Goal: Answer question/provide support: Share knowledge or assist other users

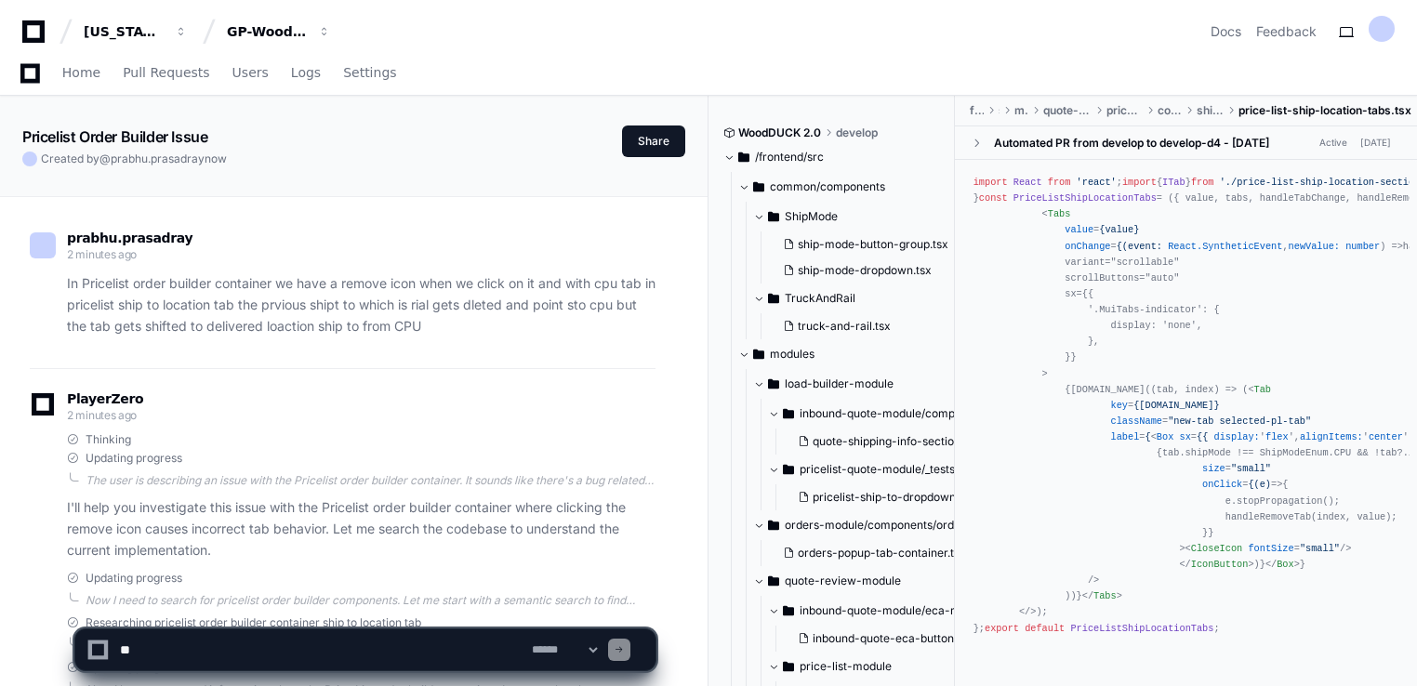
scroll to position [1858, 0]
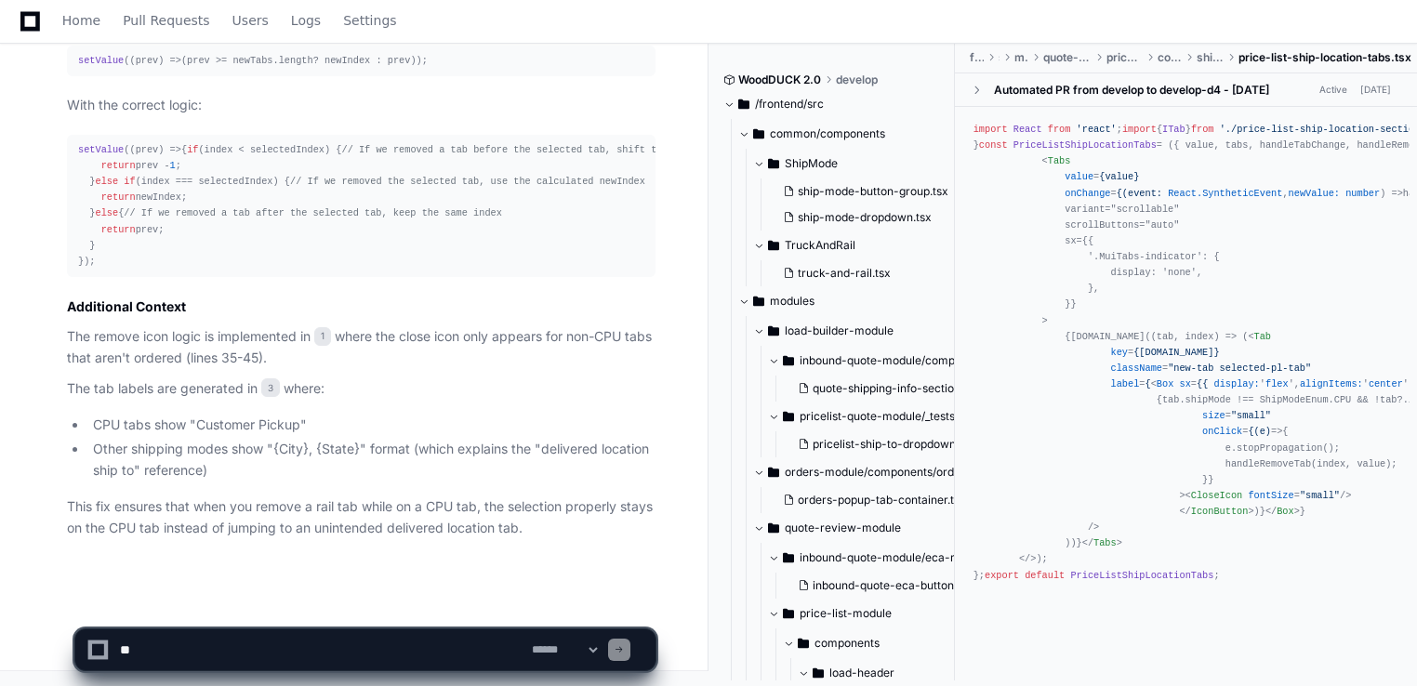
click at [199, 632] on textarea at bounding box center [322, 650] width 412 height 41
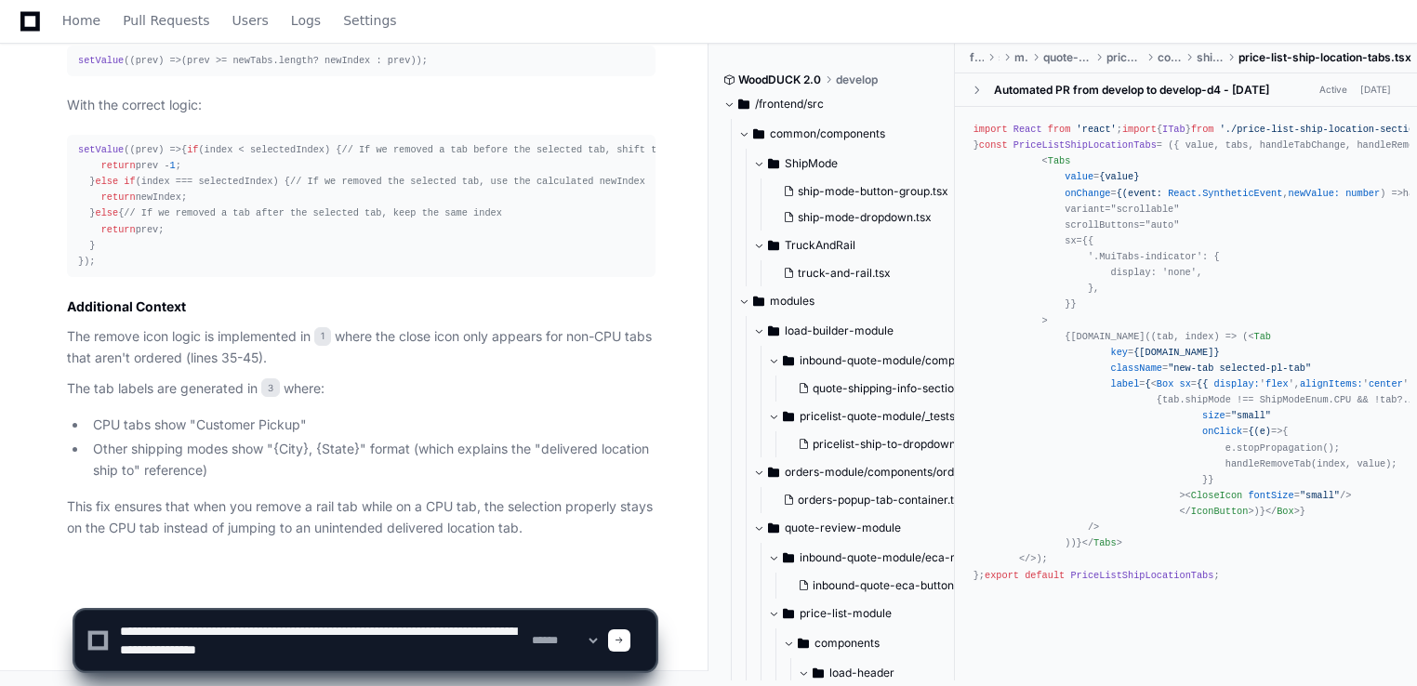
type textarea "**********"
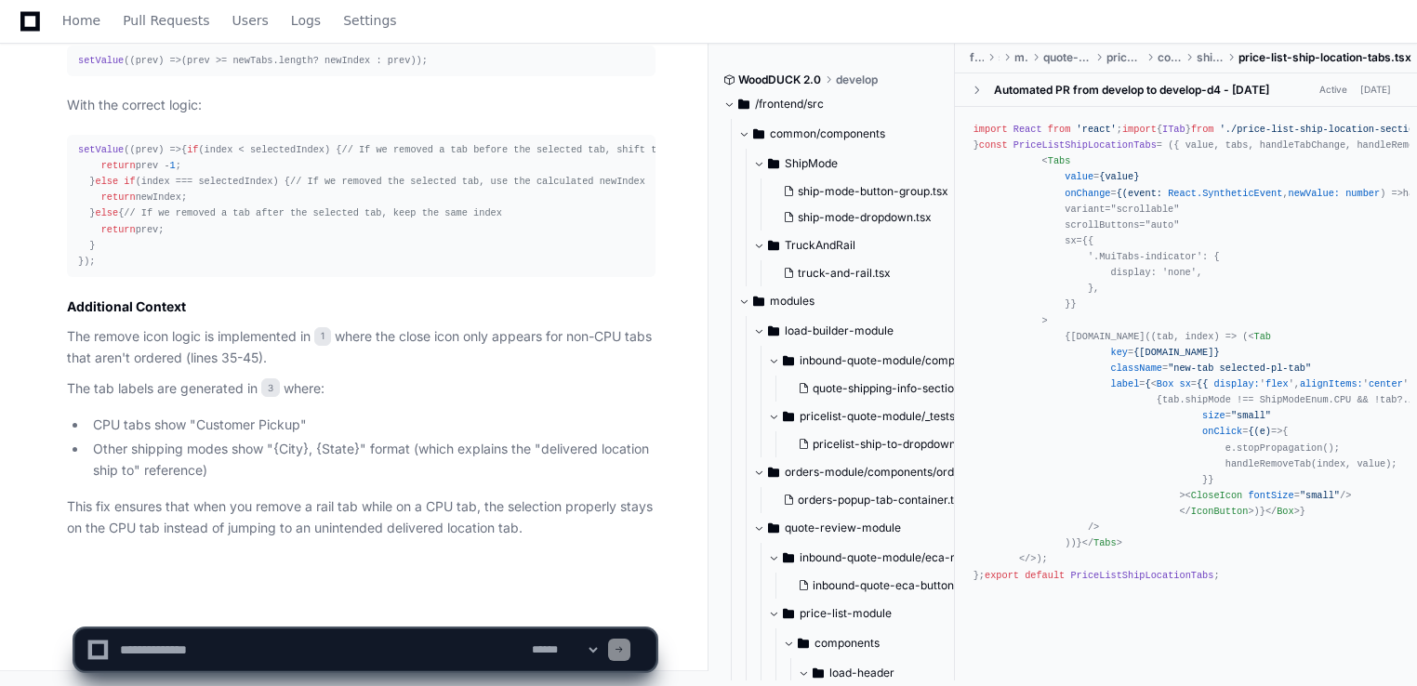
scroll to position [0, 0]
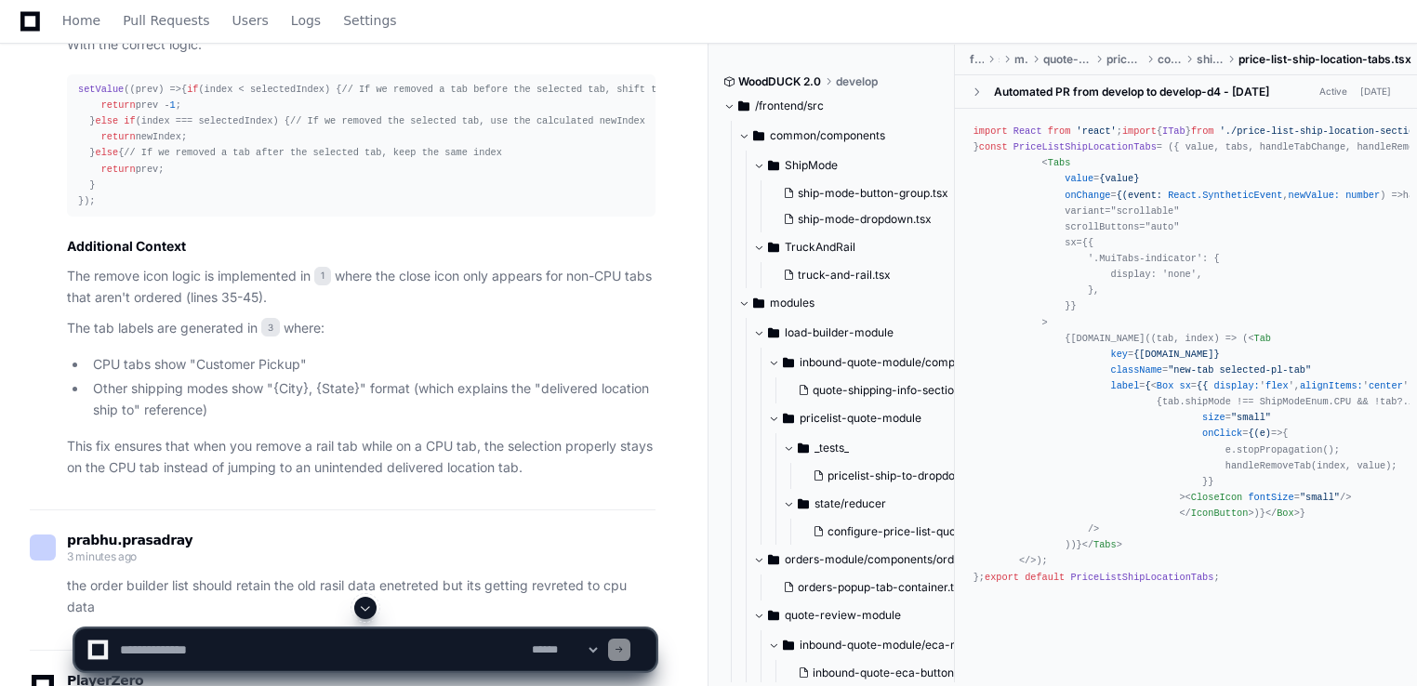
click at [394, 339] on p "The tab labels are generated in 3 where:" at bounding box center [361, 328] width 589 height 21
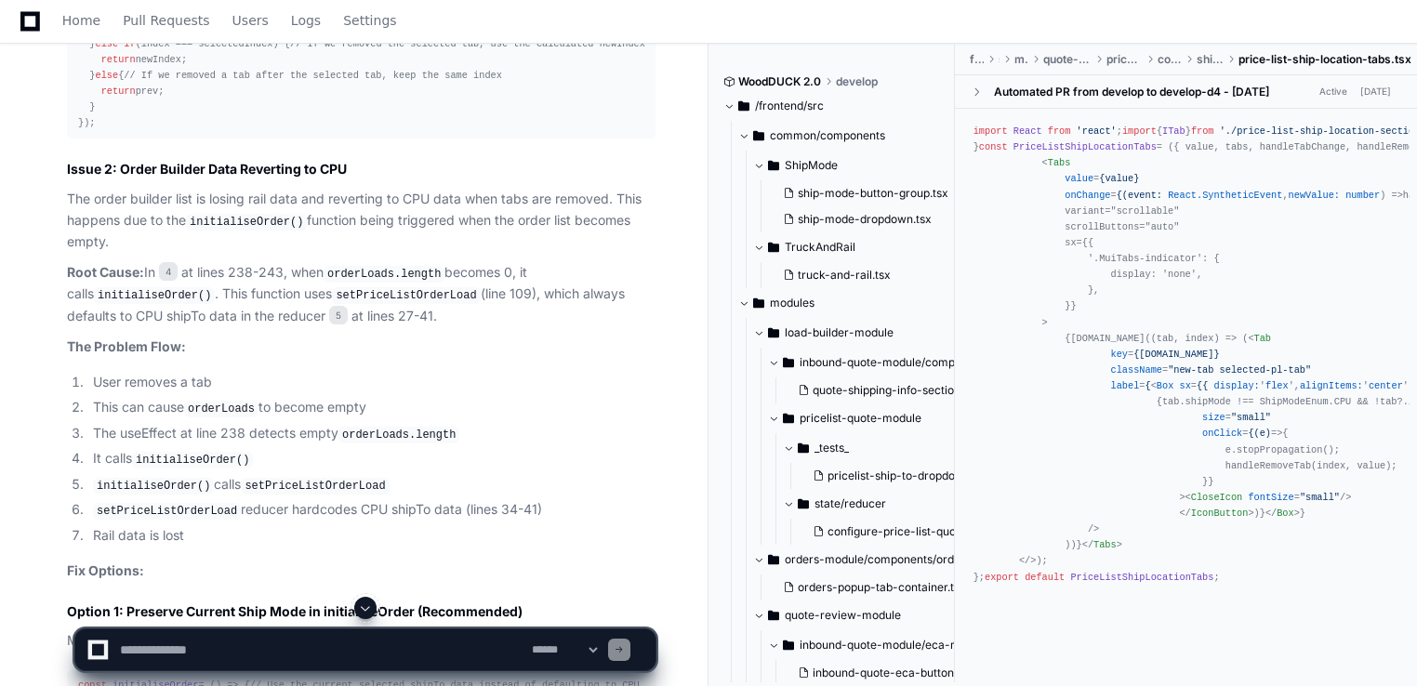
scroll to position [3806, 0]
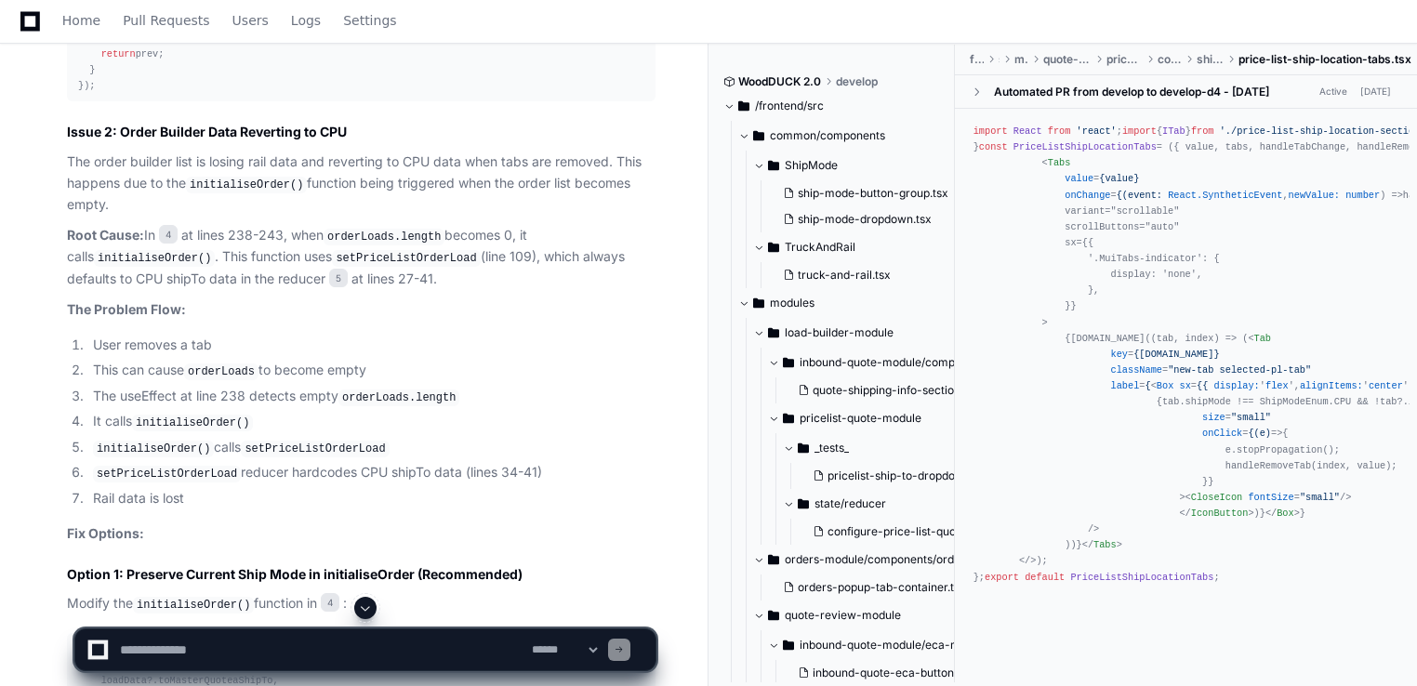
click at [241, 321] on p "The Problem Flow:" at bounding box center [361, 309] width 589 height 21
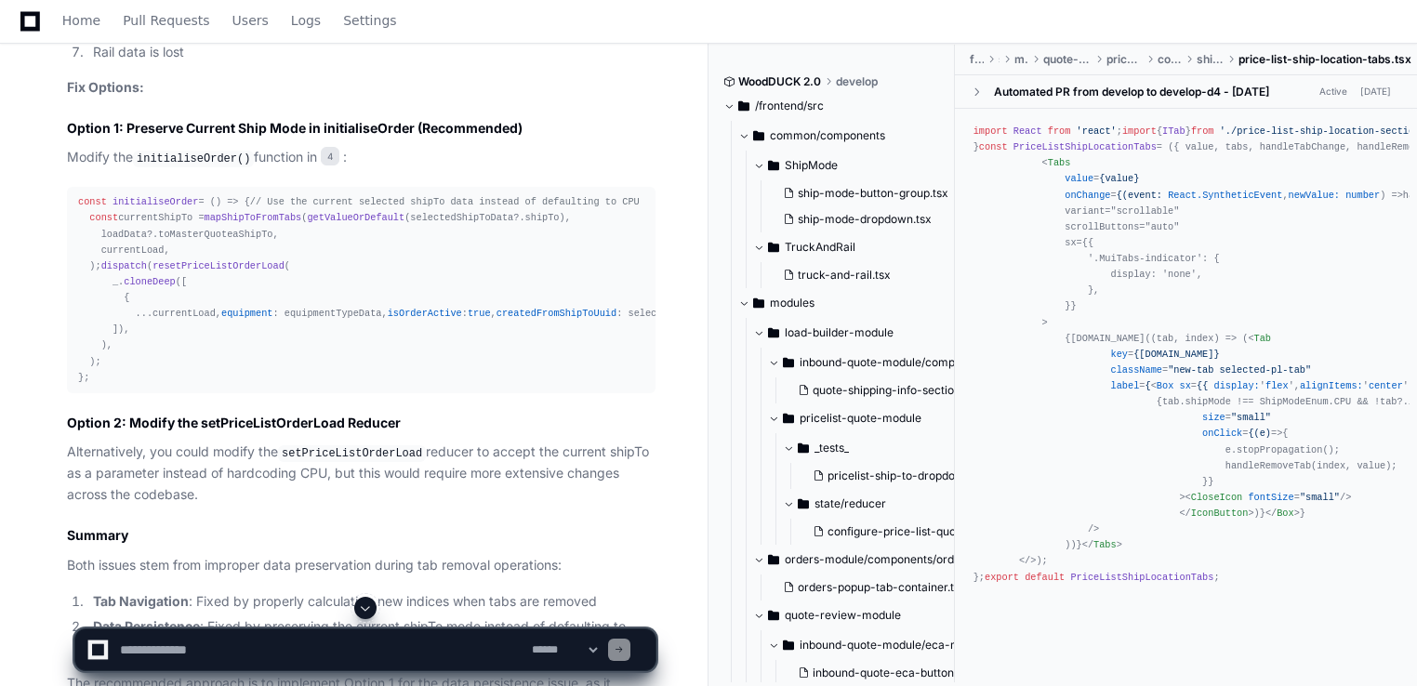
scroll to position [4290, 0]
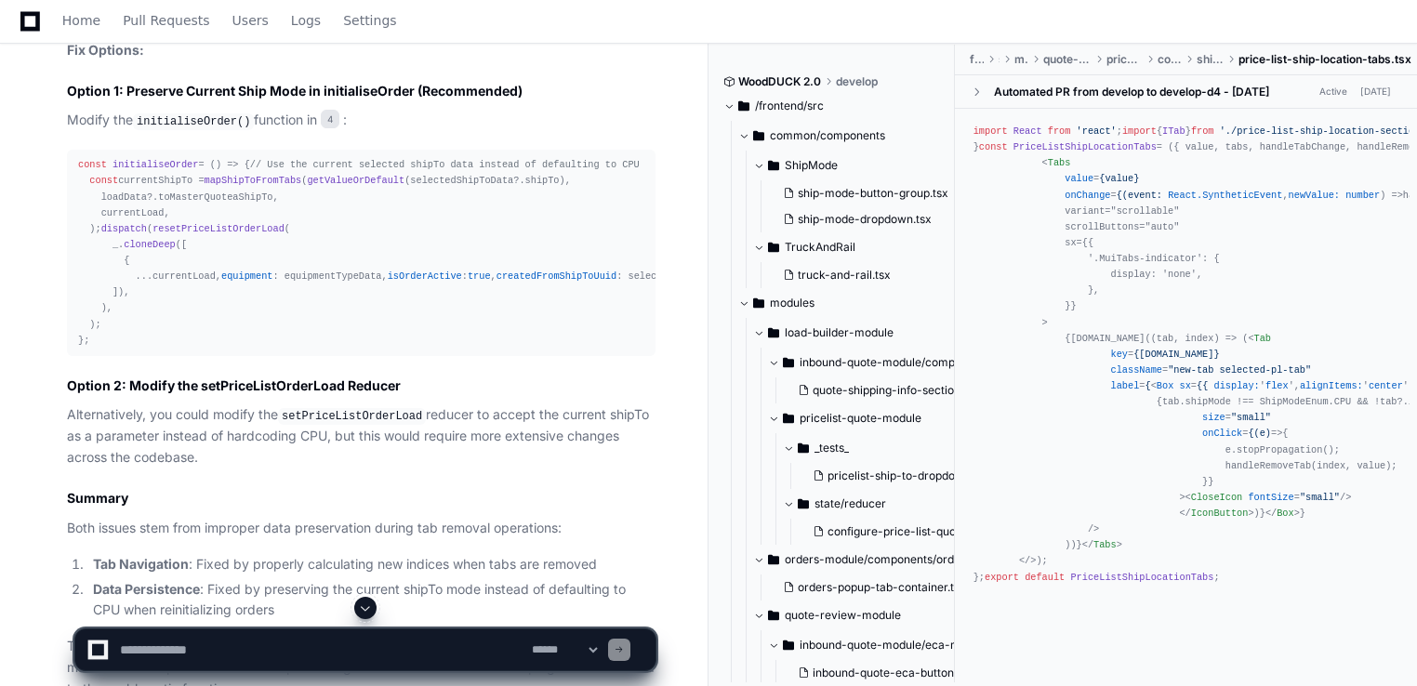
click at [134, 170] on span "initialiseOrder" at bounding box center [156, 164] width 86 height 11
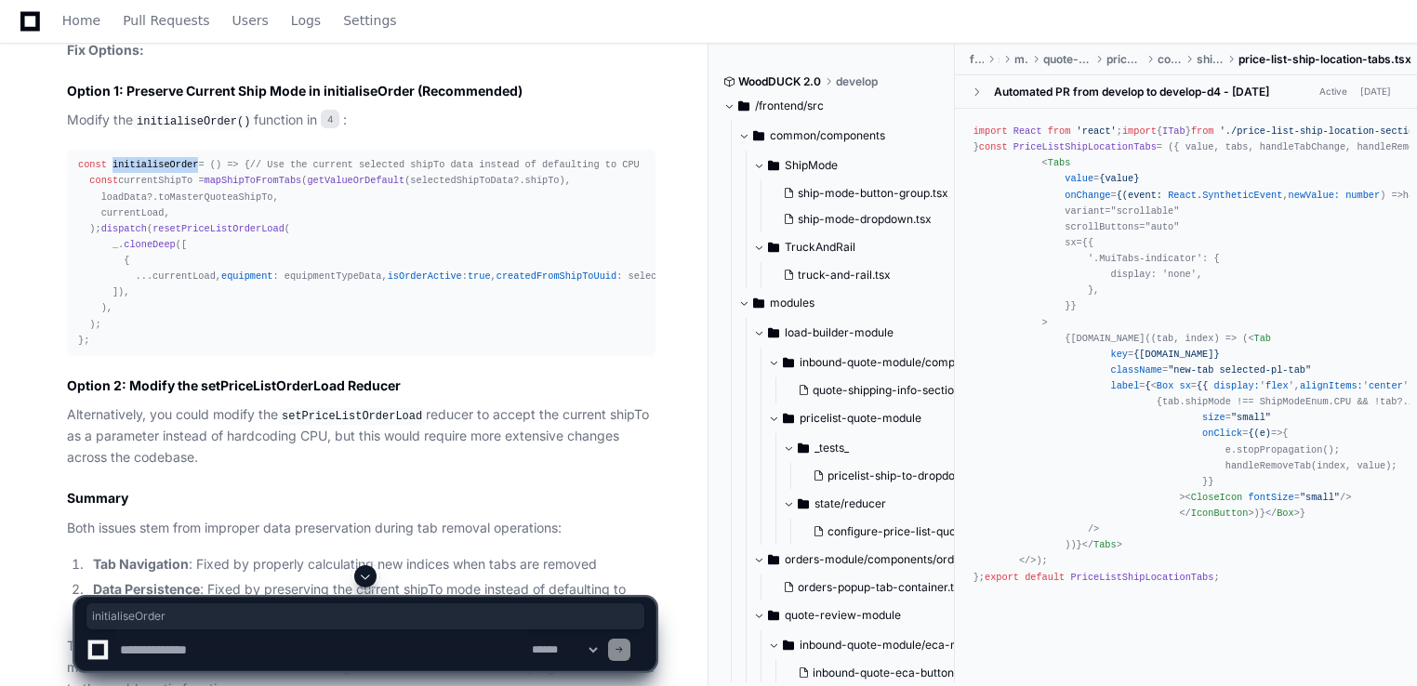
click at [134, 170] on span "initialiseOrder" at bounding box center [156, 164] width 86 height 11
copy span "initialiseOrder"
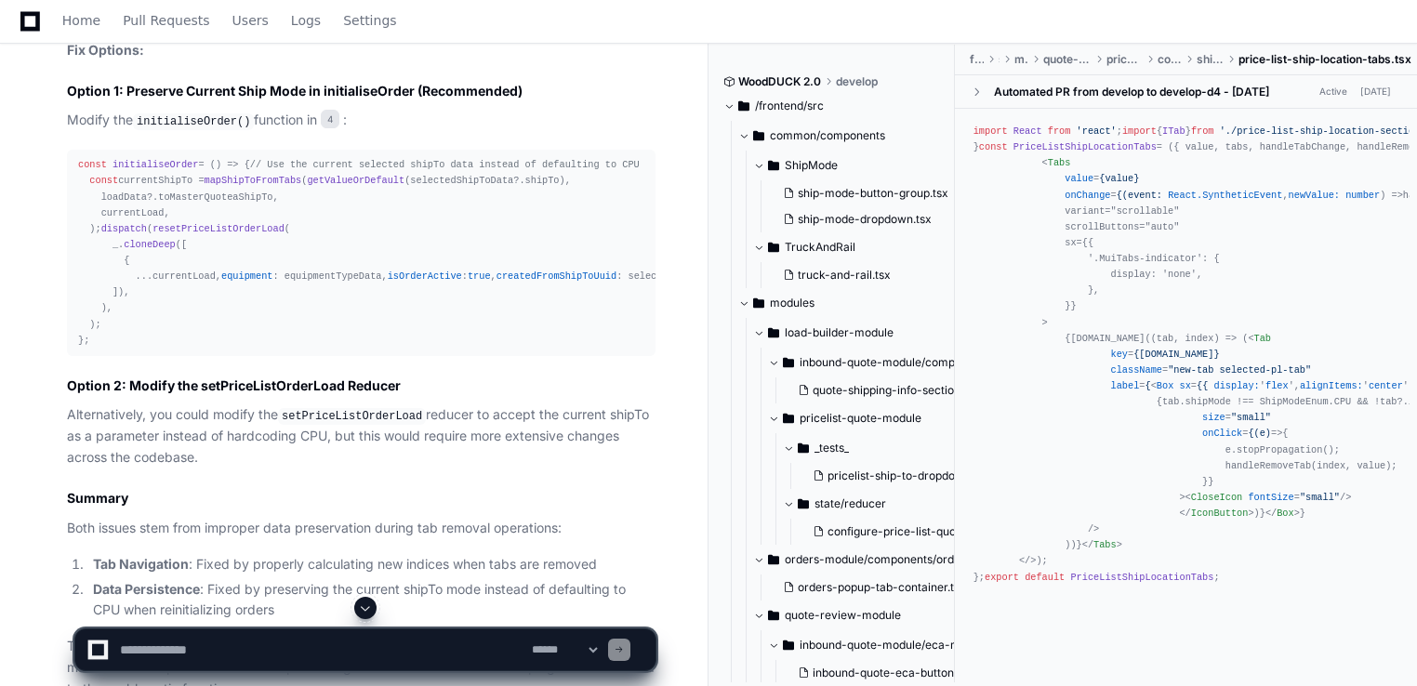
click at [269, 651] on textarea at bounding box center [322, 650] width 412 height 41
paste textarea "**********"
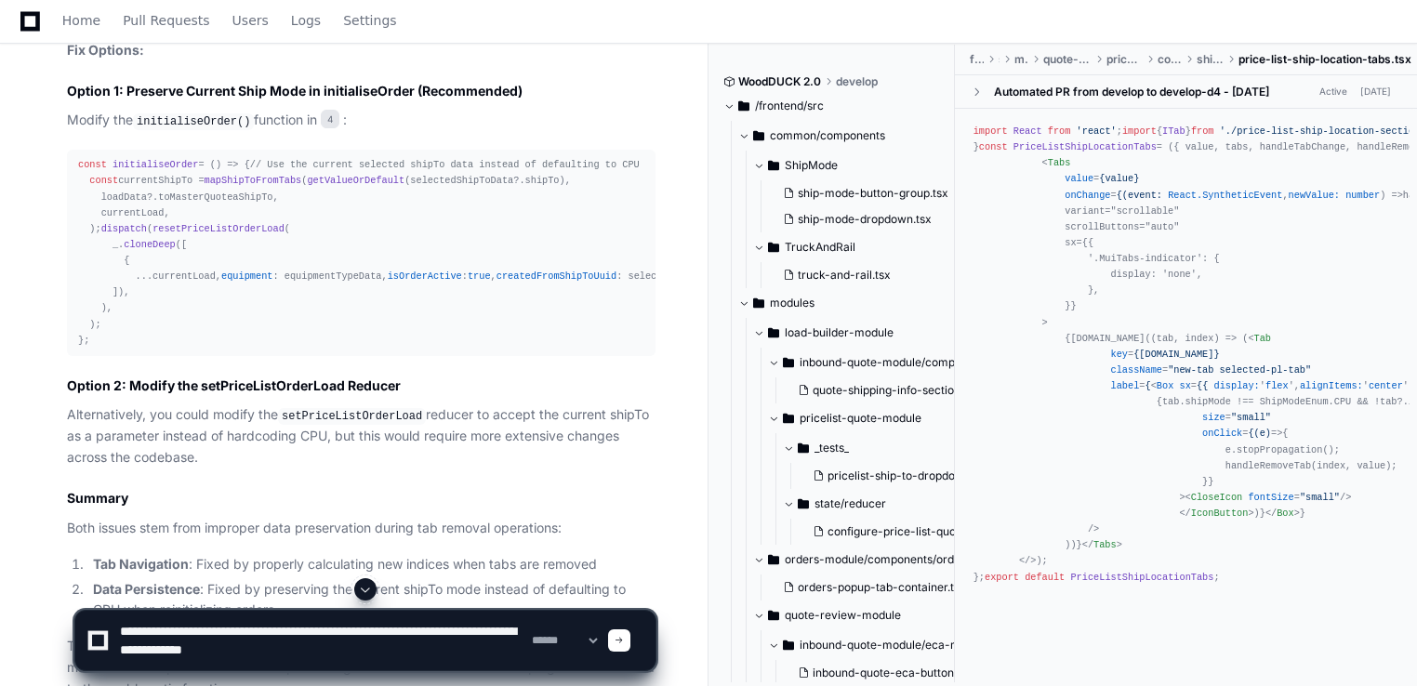
type textarea "**********"
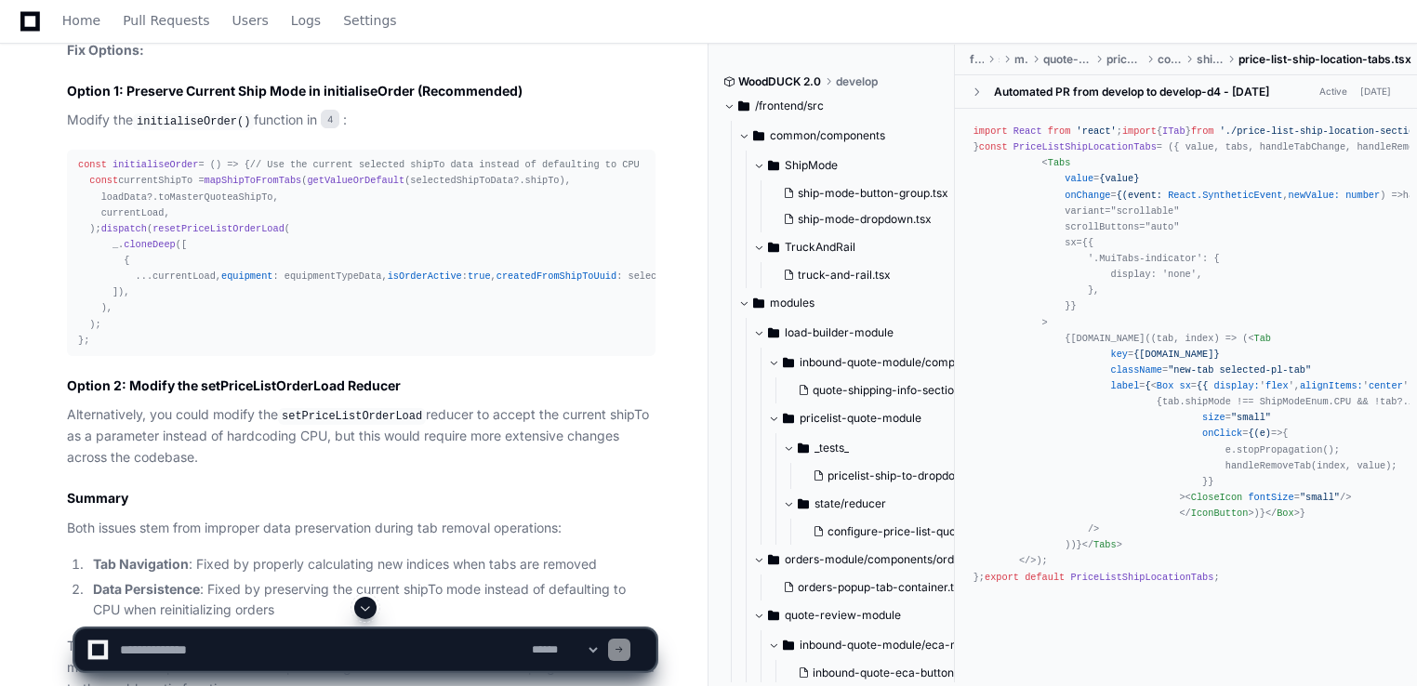
scroll to position [0, 0]
click at [363, 608] on span at bounding box center [365, 608] width 15 height 15
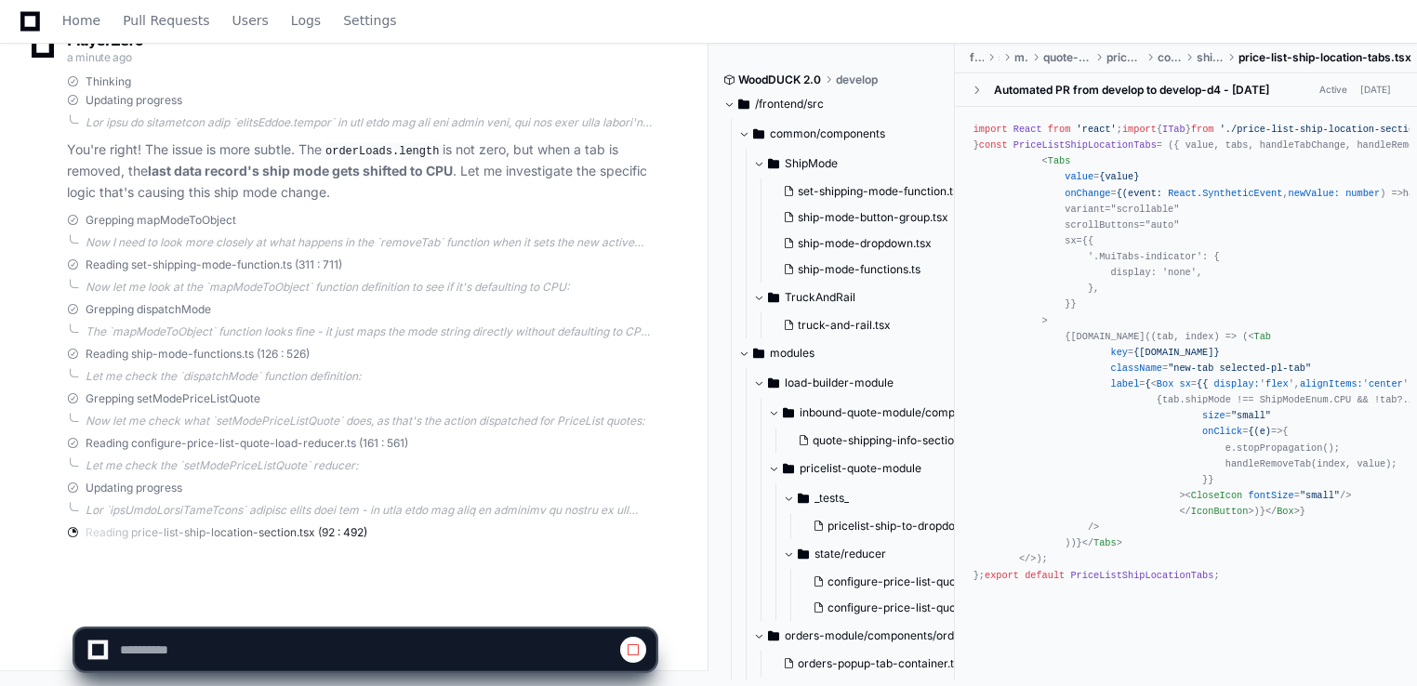
scroll to position [5305, 0]
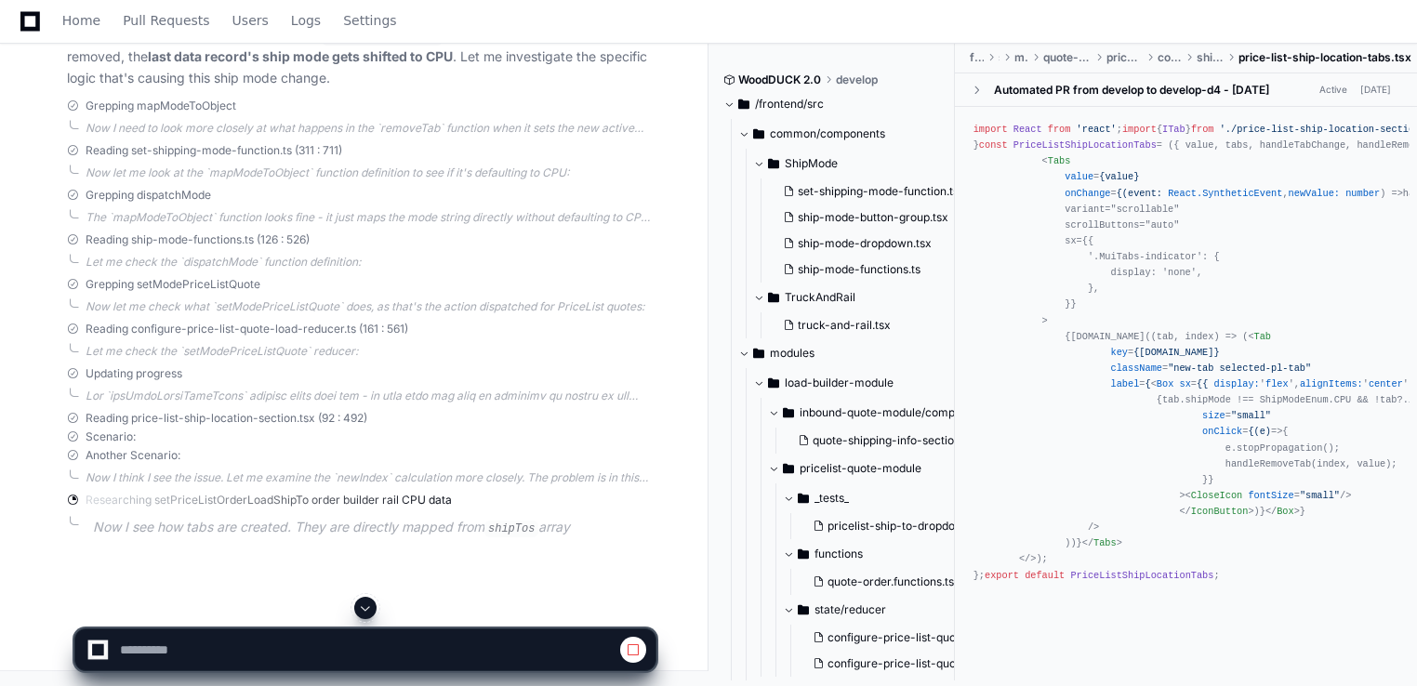
click at [474, 270] on div "Reading ship-mode-functions.ts (126 : 526) Let me check the `dispatchMode` func…" at bounding box center [361, 250] width 589 height 37
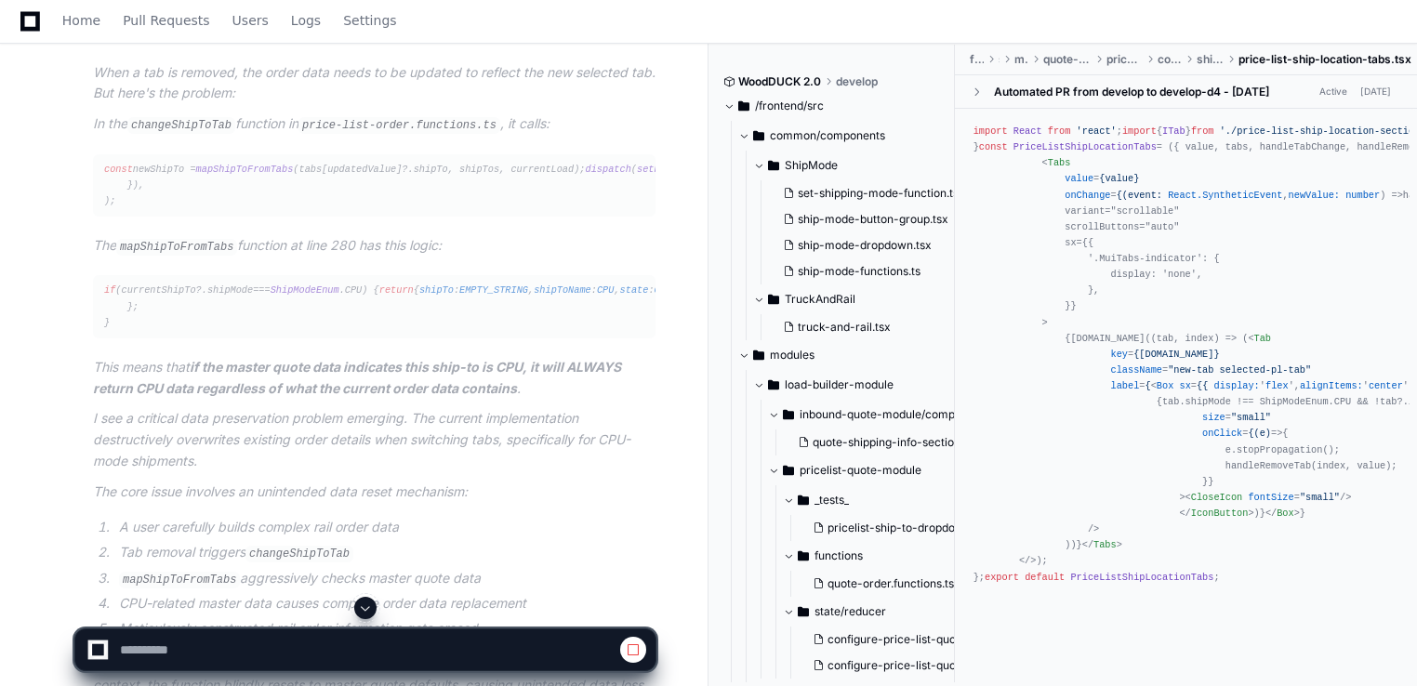
scroll to position [5980, 0]
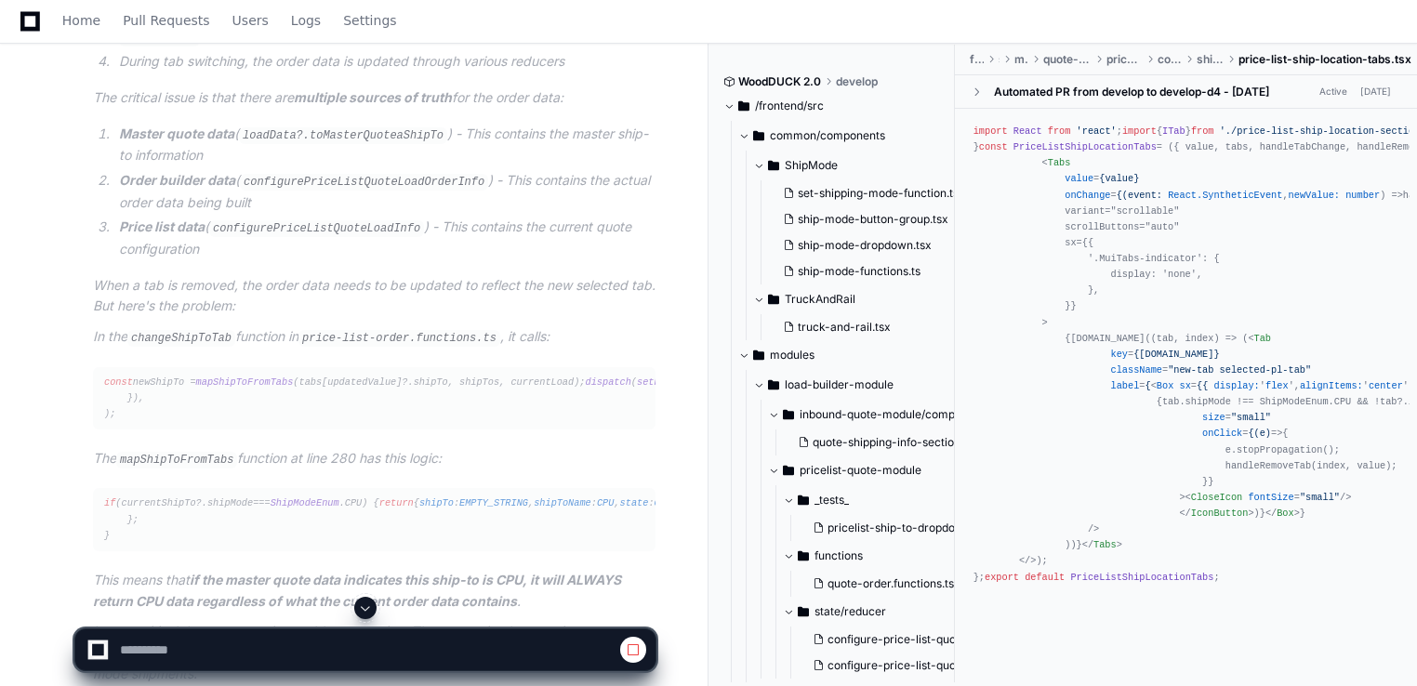
click at [359, 612] on span at bounding box center [365, 608] width 15 height 15
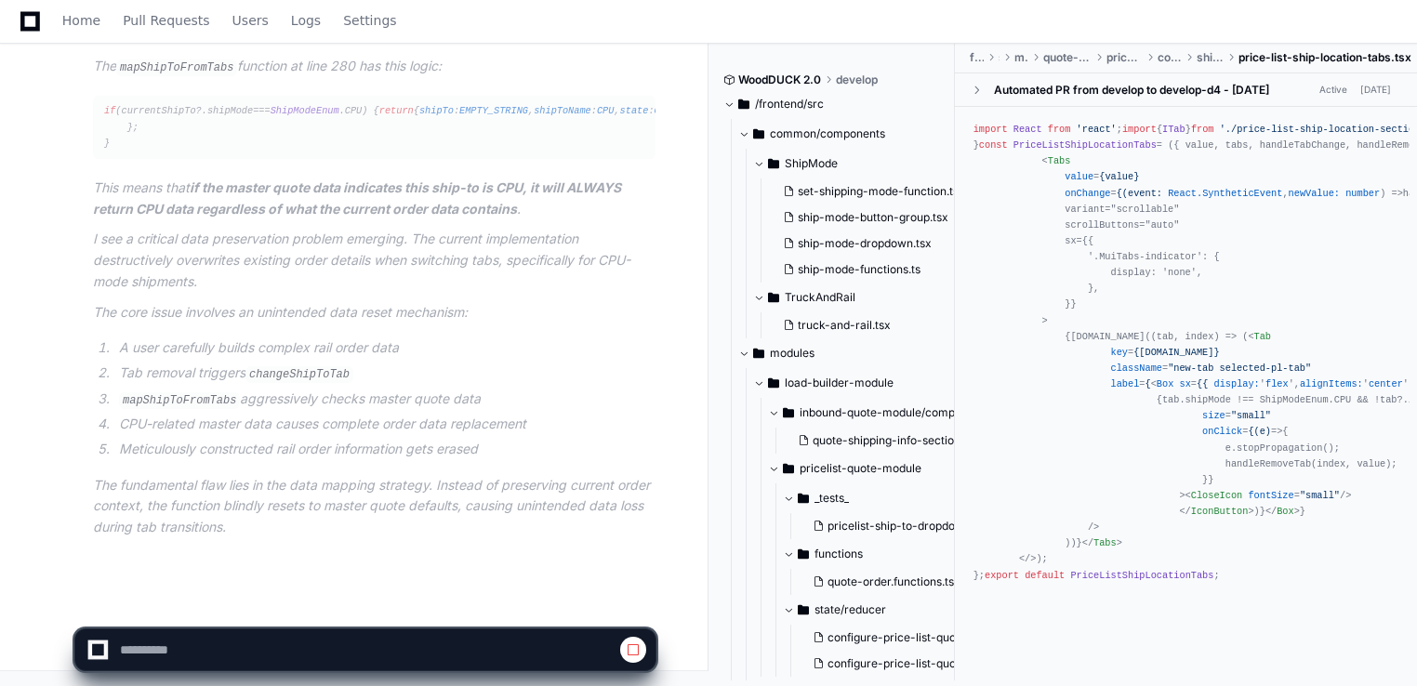
scroll to position [6798, 0]
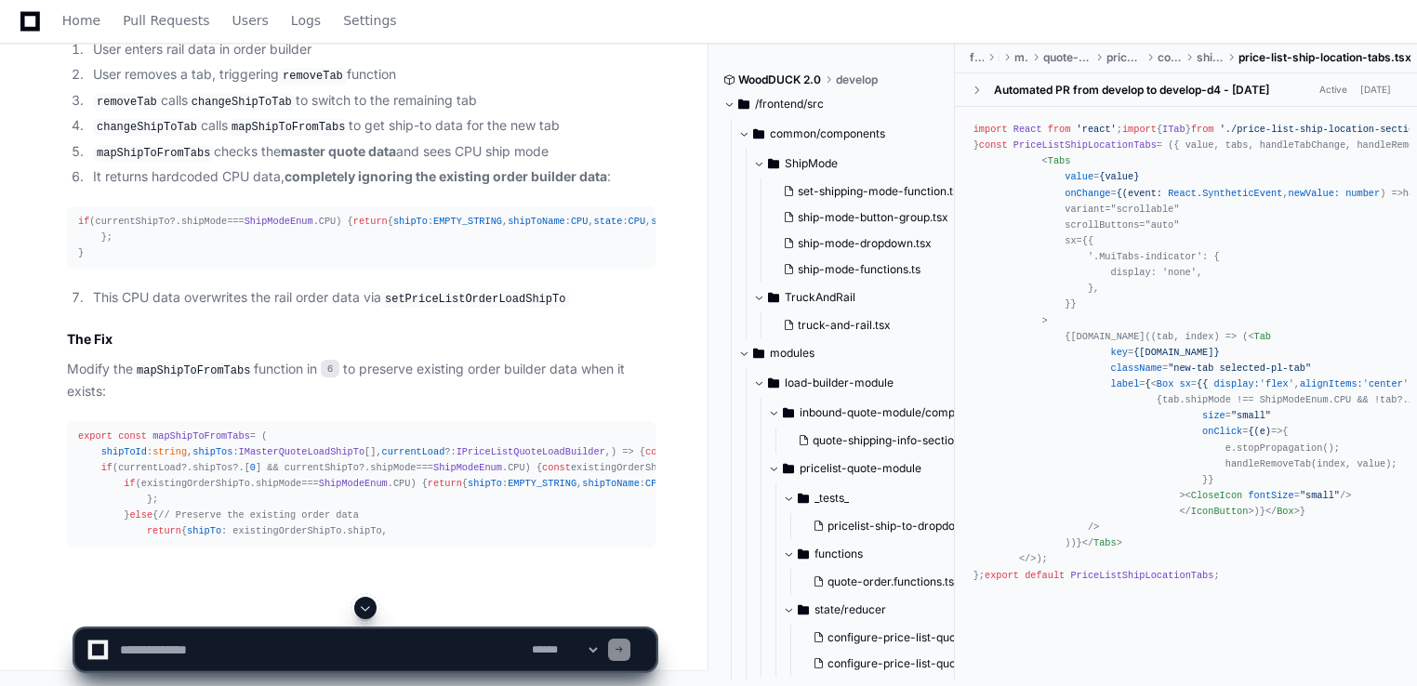
scroll to position [6514, 0]
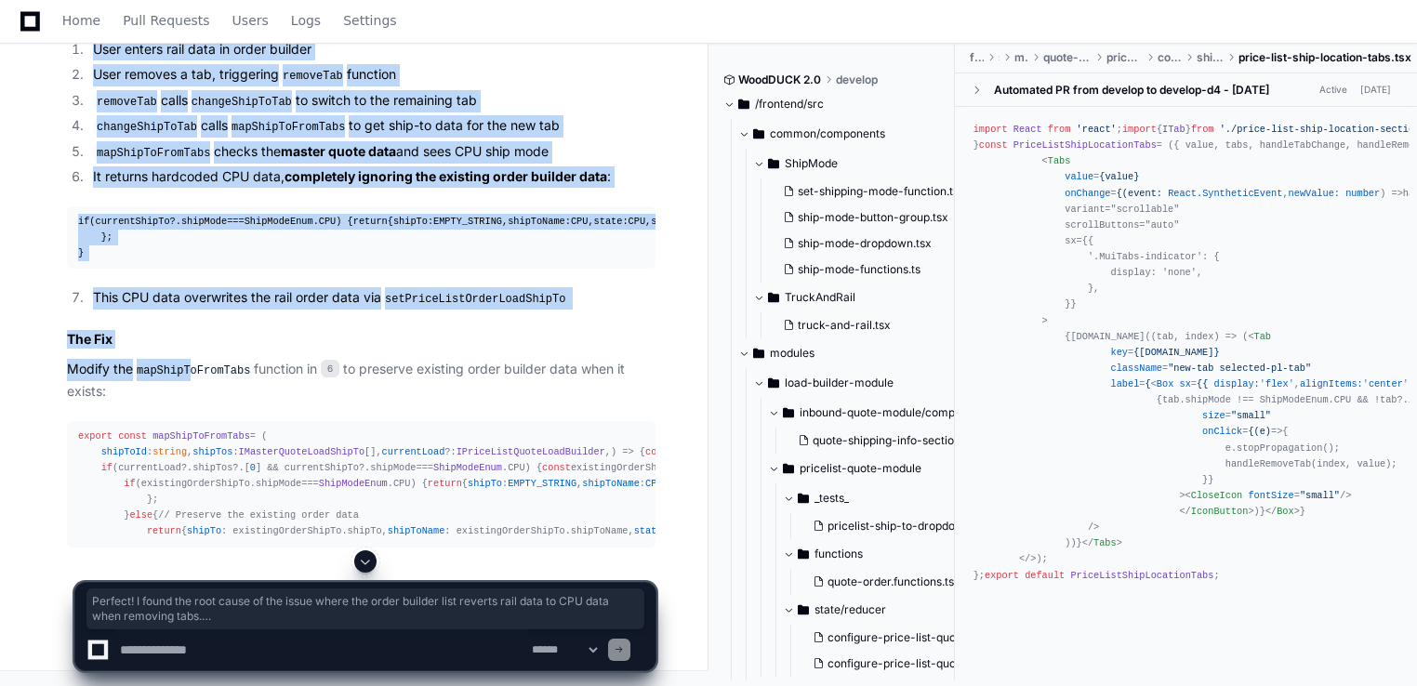
drag, startPoint x: 184, startPoint y: 355, endPoint x: 186, endPoint y: 293, distance: 62.3
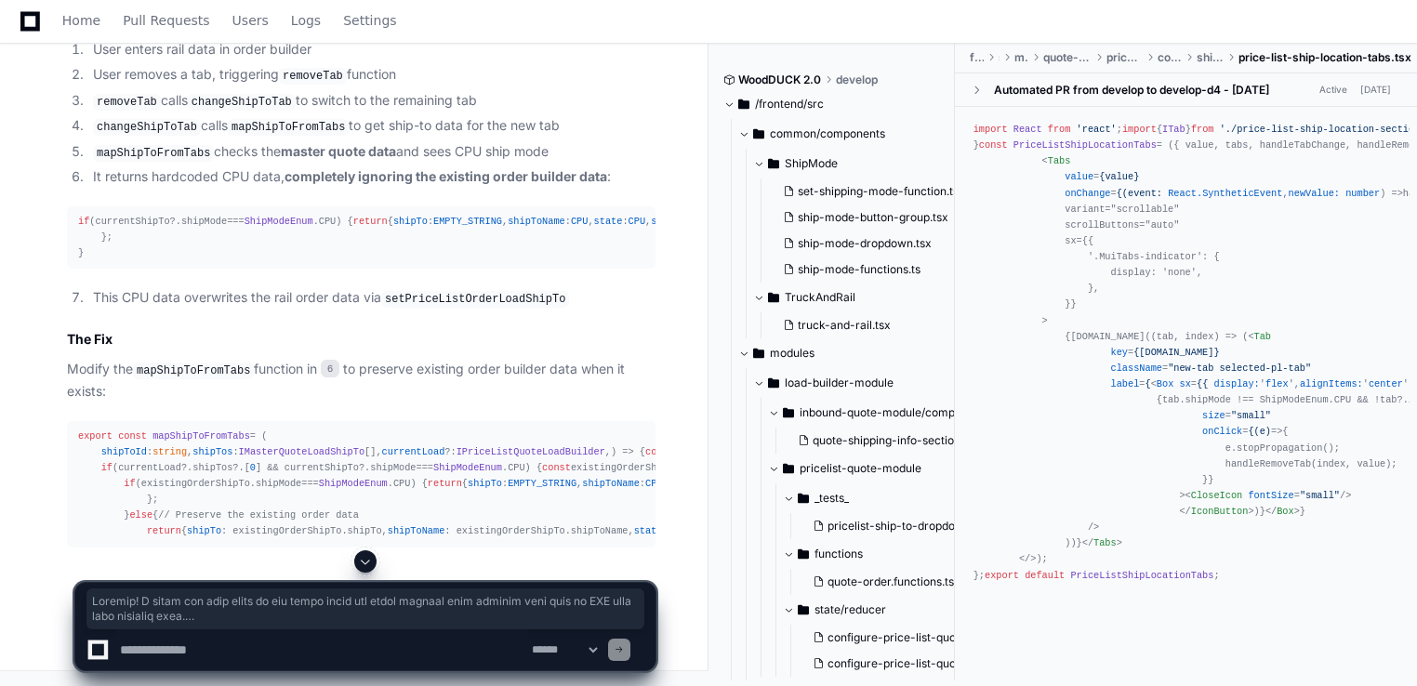
drag, startPoint x: 186, startPoint y: 293, endPoint x: 262, endPoint y: 323, distance: 81.9
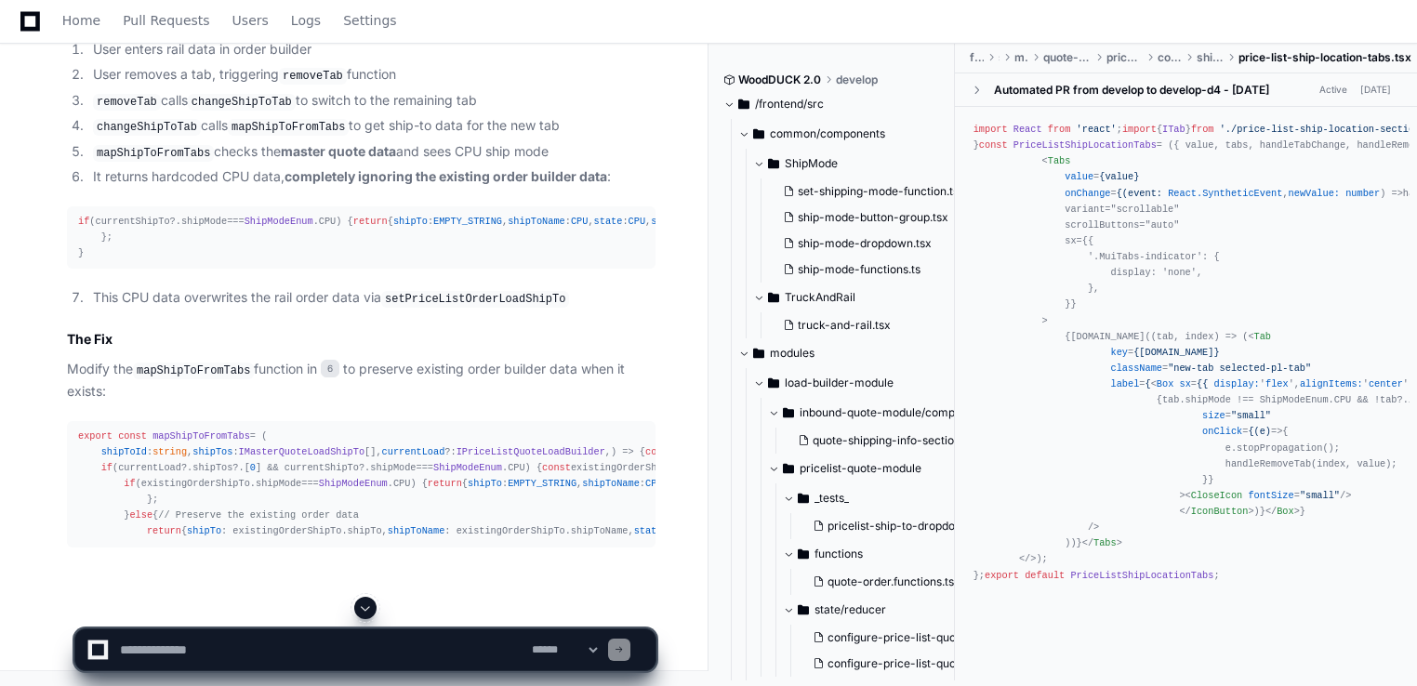
scroll to position [6326, 0]
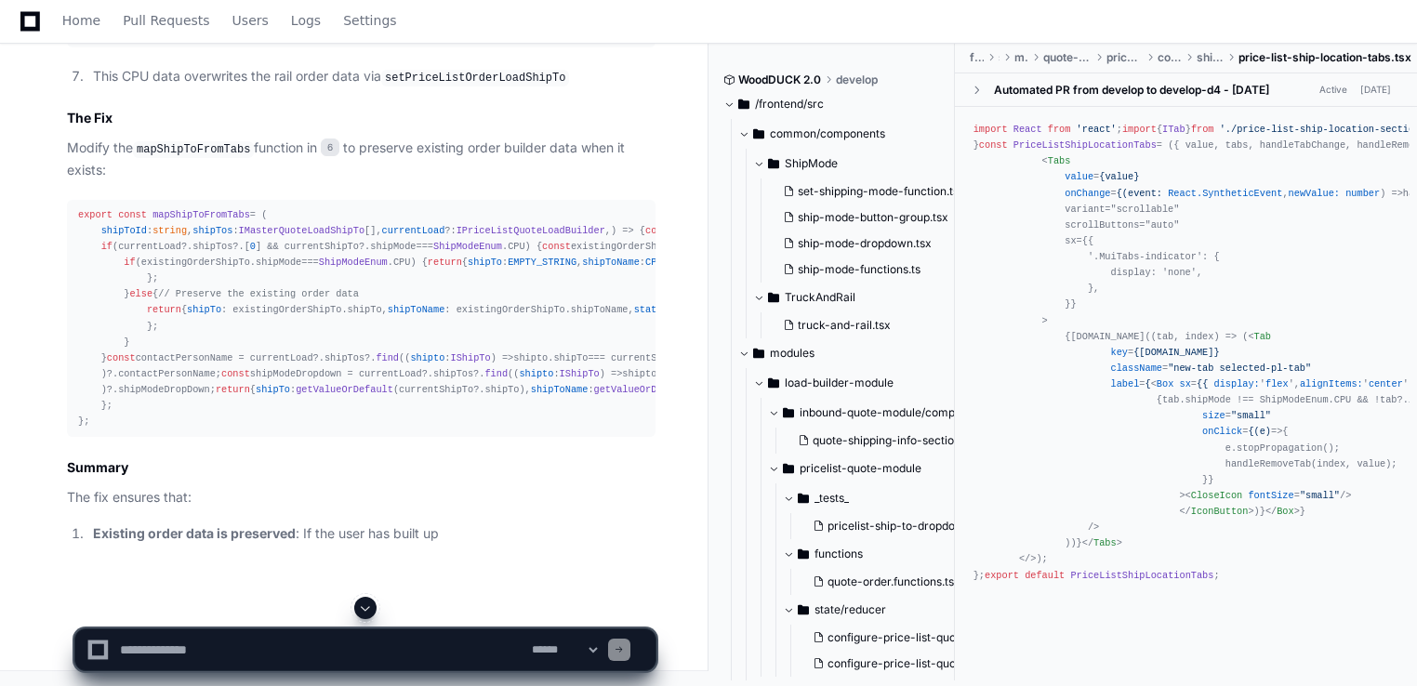
click at [446, 511] on article "Perfect! I found the root cause of the issue where the order builder list rever…" at bounding box center [361, 101] width 589 height 885
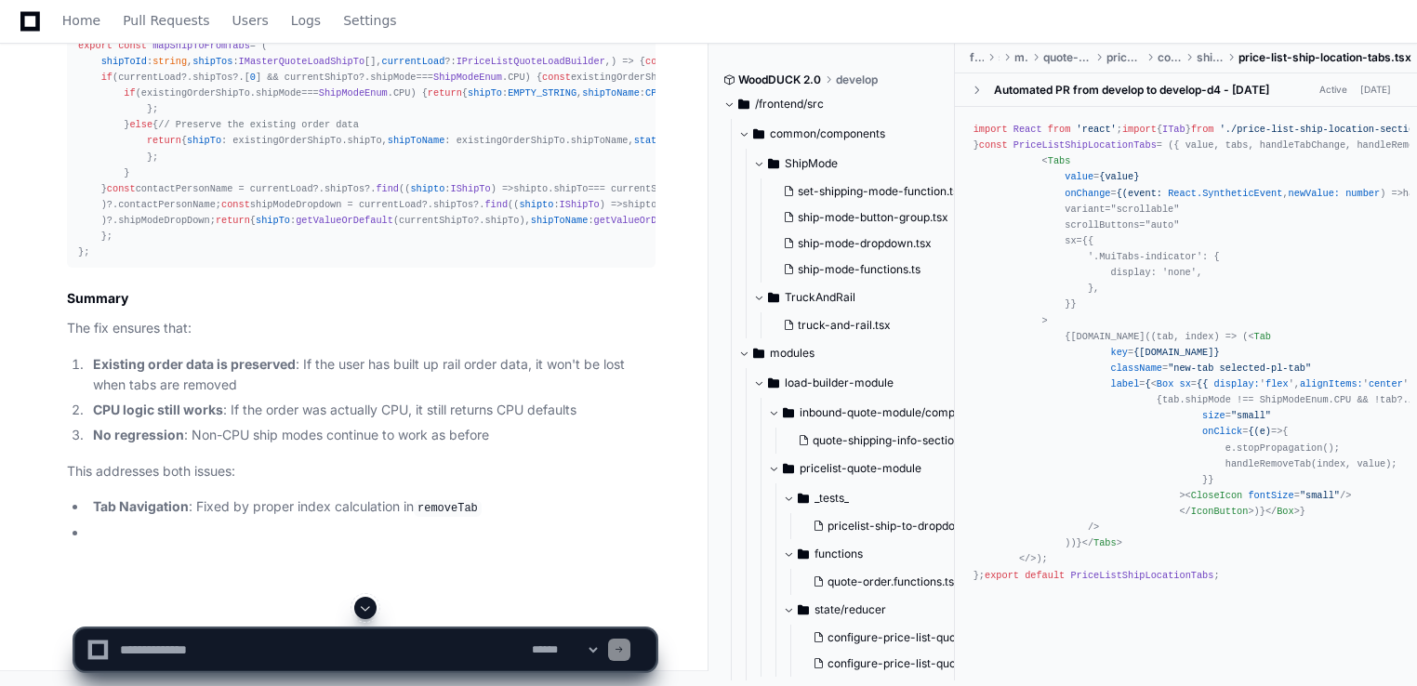
scroll to position [6586, 0]
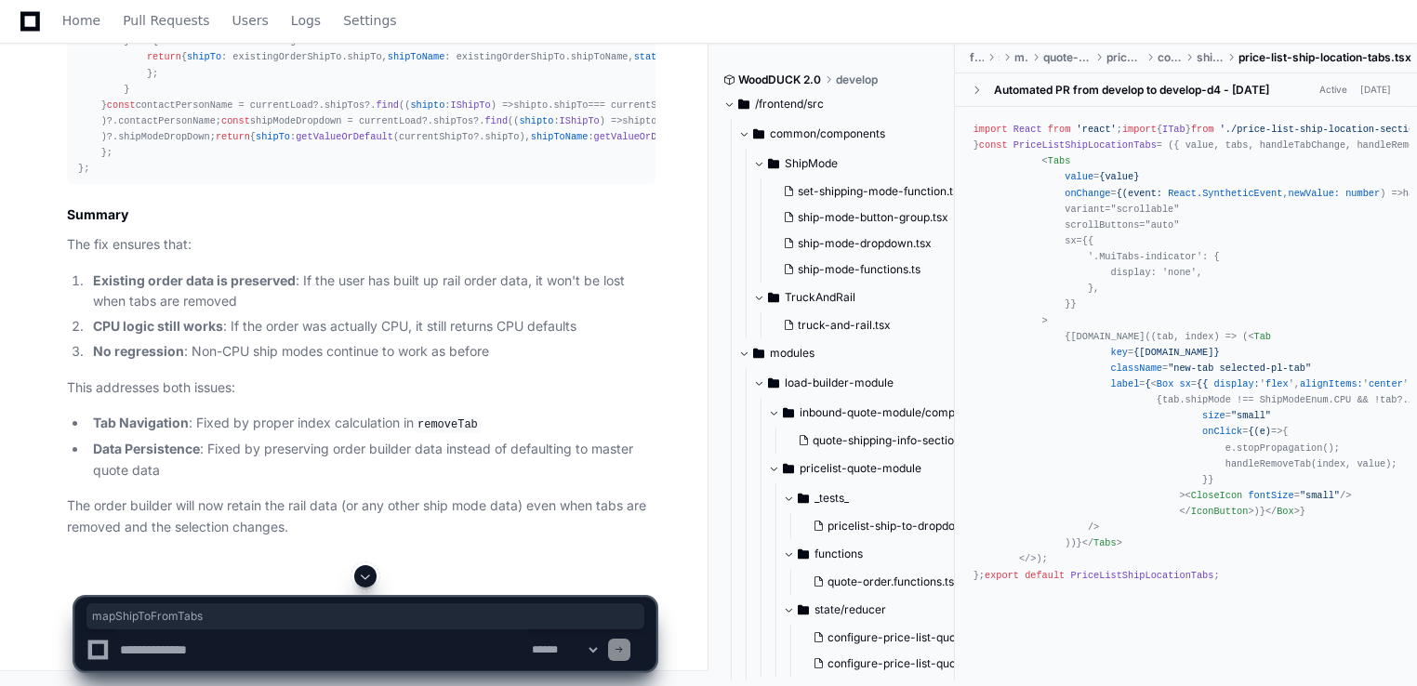
copy span "mapShipToFromTabs"
